Goal: Task Accomplishment & Management: Use online tool/utility

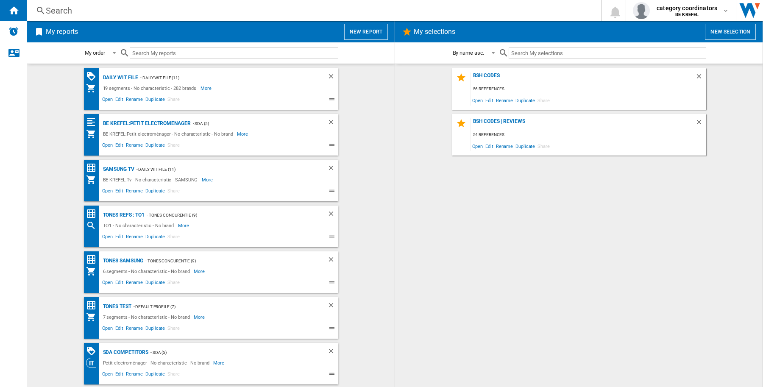
click at [348, 32] on button "New report" at bounding box center [366, 32] width 44 height 16
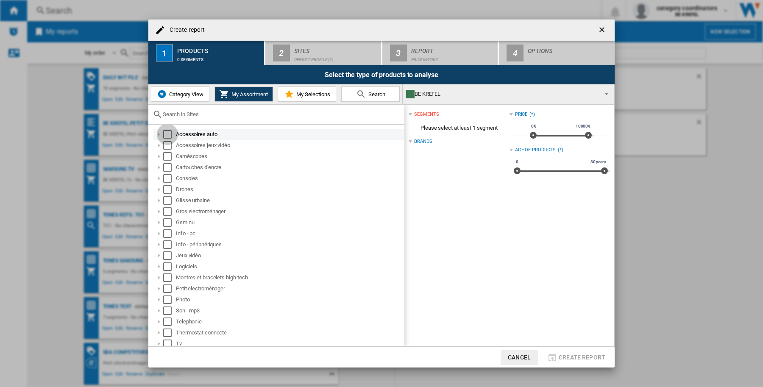
click at [167, 132] on div "Select" at bounding box center [167, 134] width 8 height 8
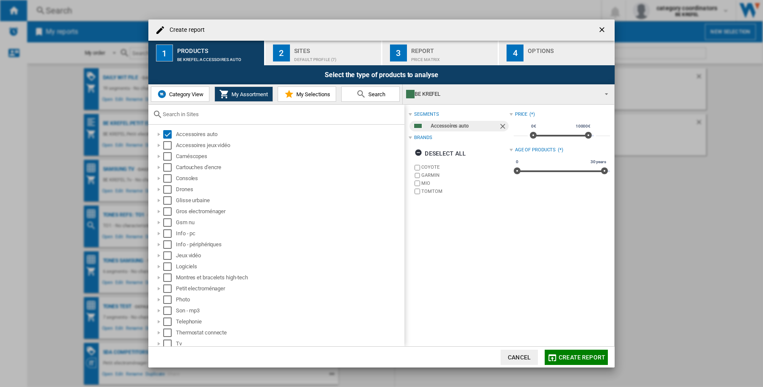
click at [604, 28] on ng-md-icon "getI18NText('BUTTONS.CLOSE_DIALOG')" at bounding box center [603, 30] width 10 height 10
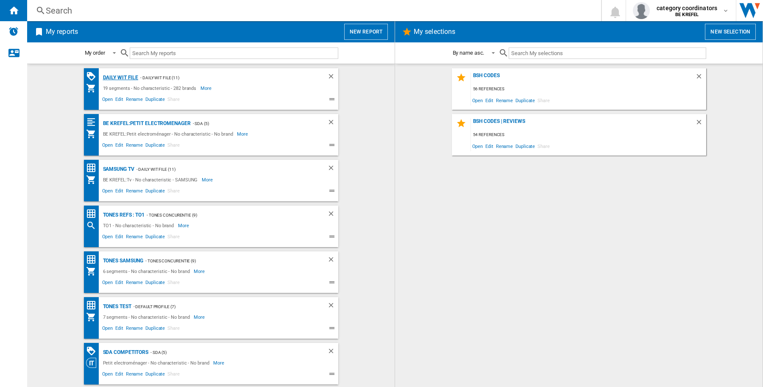
click at [112, 72] on div "Daily WIT file" at bounding box center [120, 77] width 38 height 11
